Goal: Information Seeking & Learning: Learn about a topic

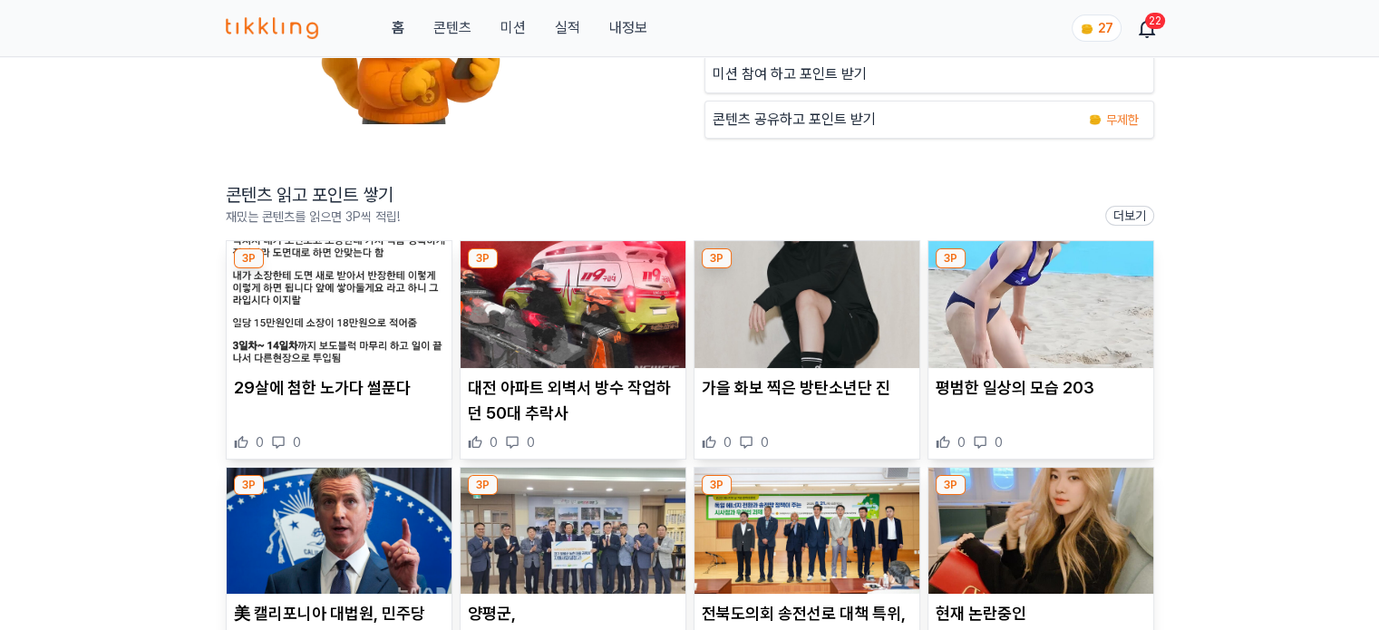
scroll to position [272, 0]
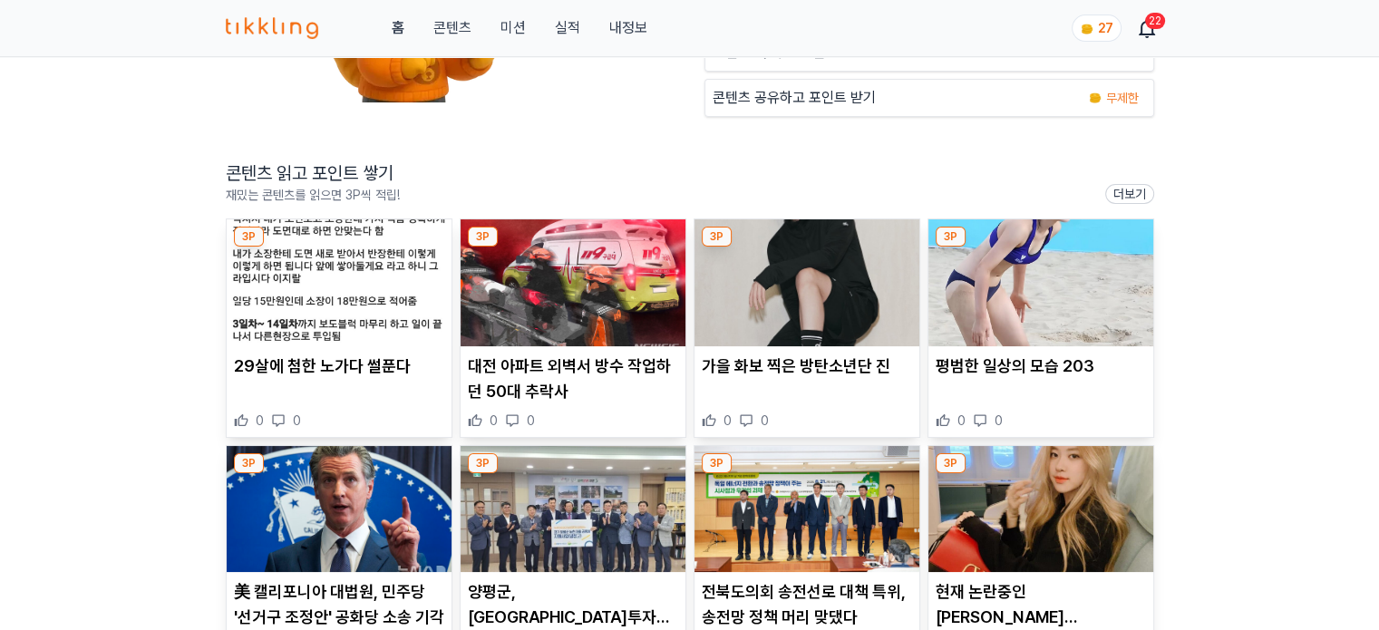
click at [402, 289] on img at bounding box center [339, 282] width 225 height 127
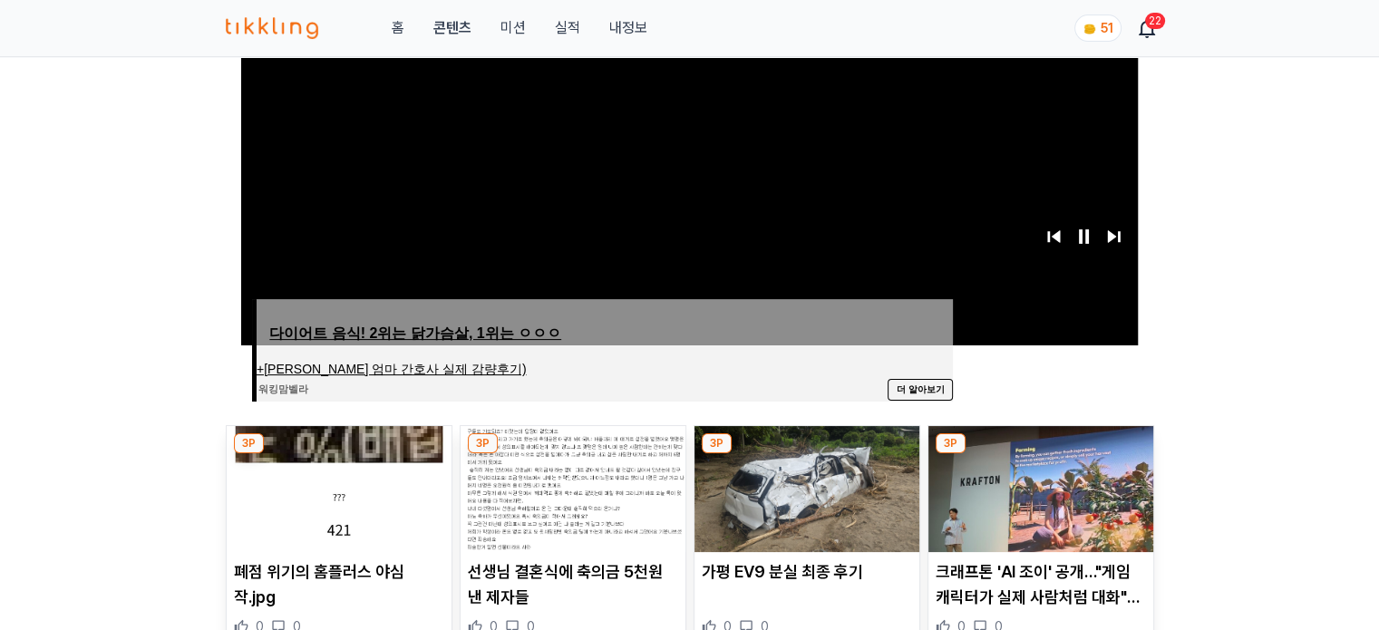
scroll to position [544, 0]
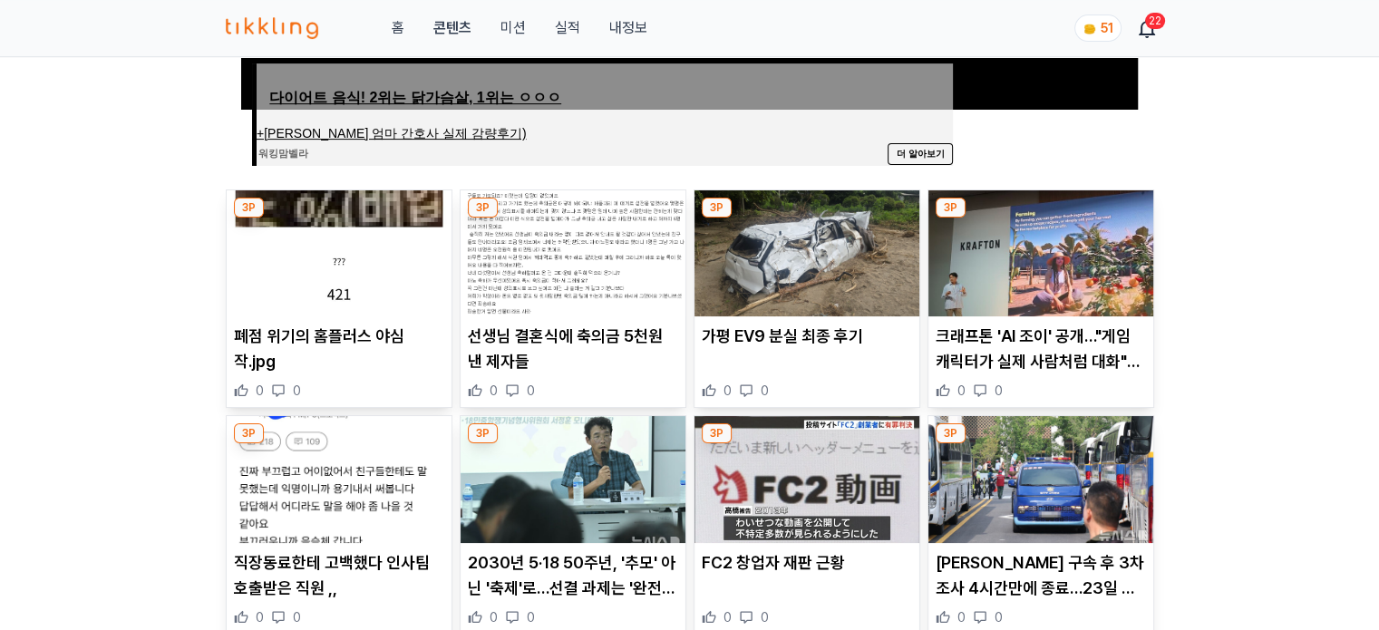
click at [554, 271] on img at bounding box center [573, 253] width 225 height 127
